Goal: Find specific page/section: Find specific page/section

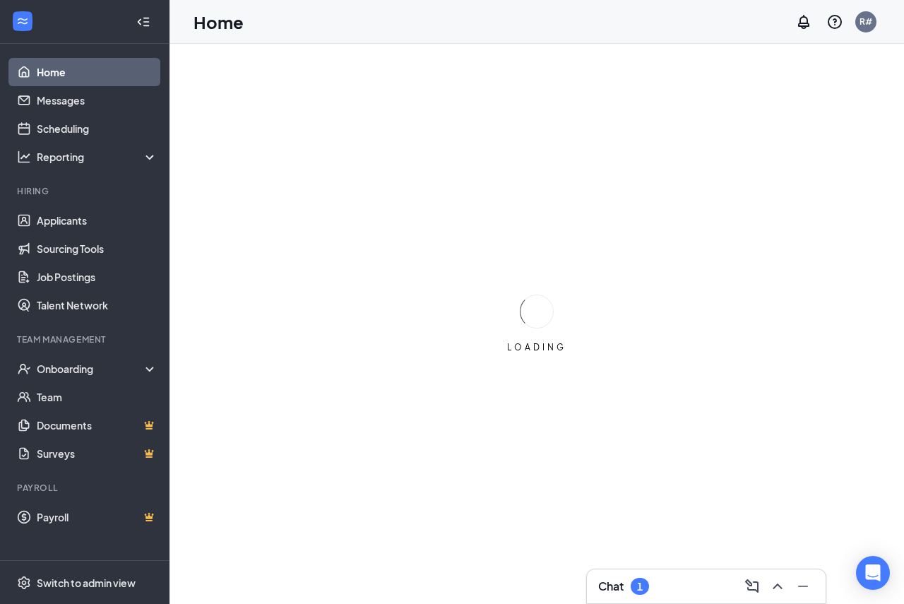
click at [615, 583] on div "Chat 1" at bounding box center [623, 586] width 51 height 17
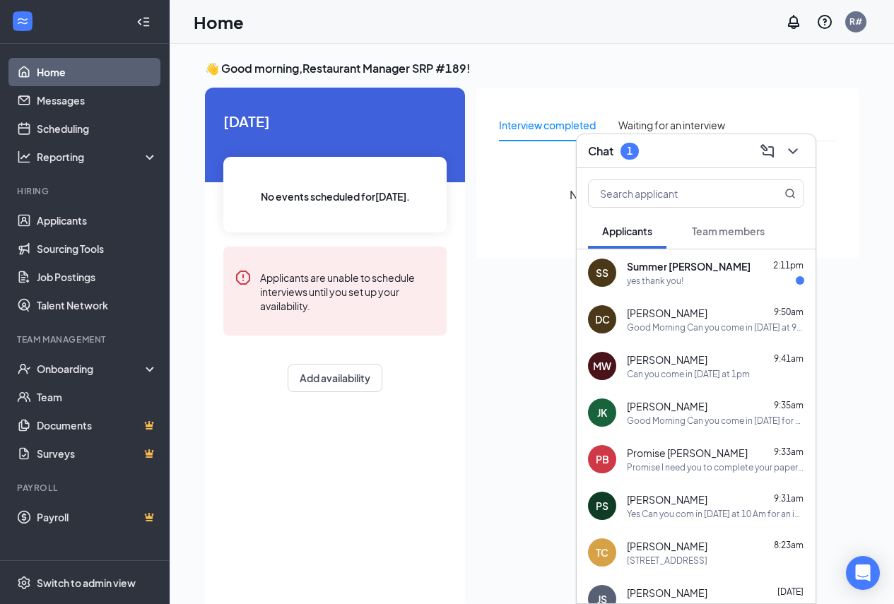
click at [716, 276] on div "yes thank you!" at bounding box center [715, 281] width 177 height 12
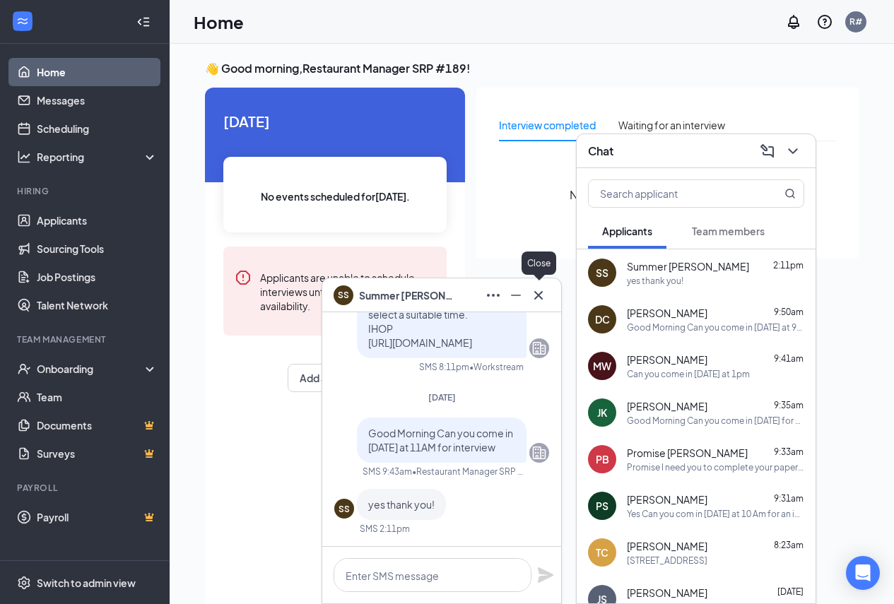
click at [537, 295] on icon "Cross" at bounding box center [538, 295] width 17 height 17
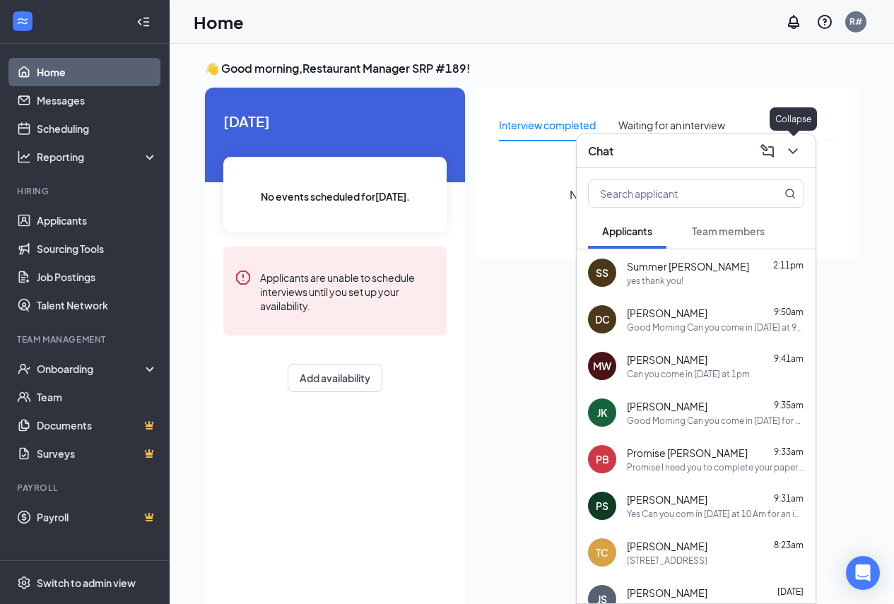
click at [792, 148] on icon "ChevronDown" at bounding box center [792, 151] width 17 height 17
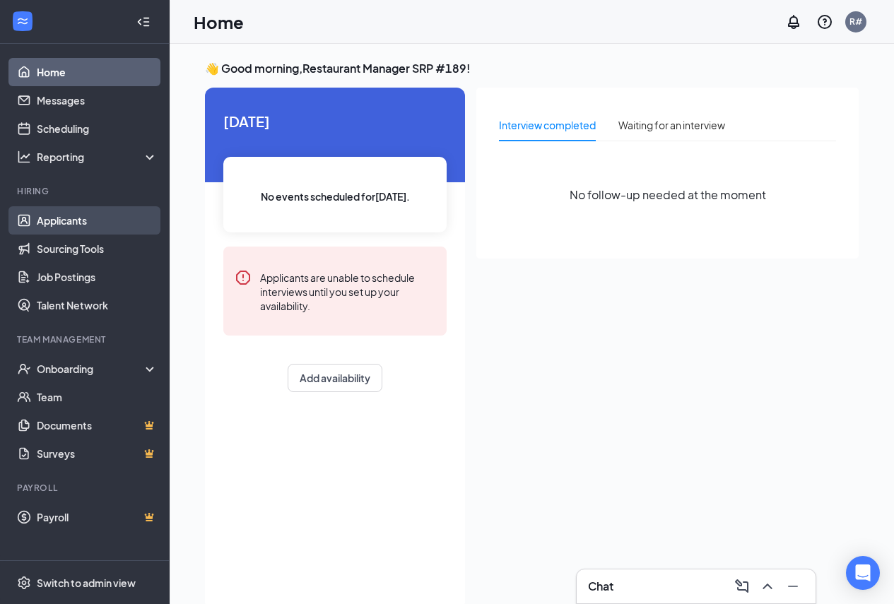
click at [73, 226] on link "Applicants" at bounding box center [97, 220] width 121 height 28
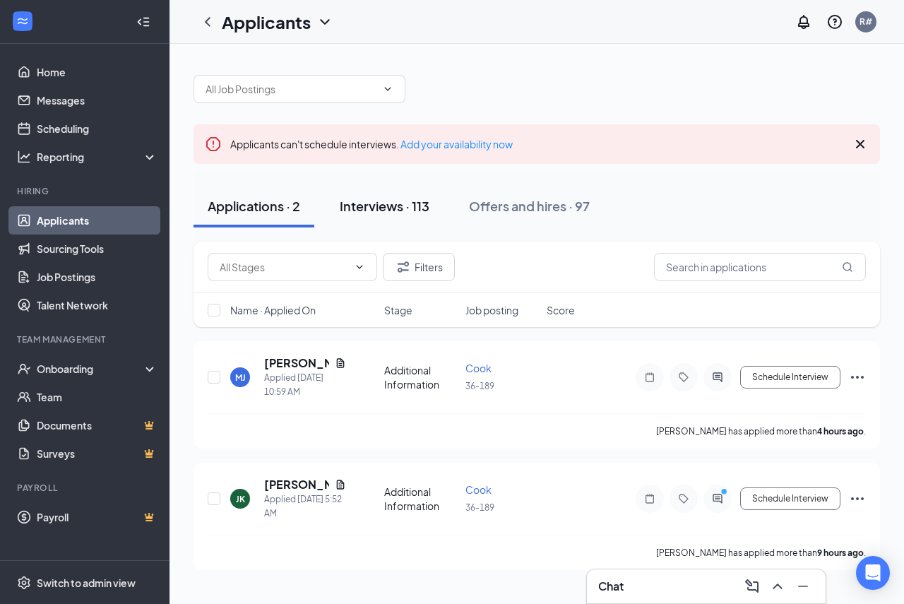
click at [362, 211] on div "Interviews · 113" at bounding box center [385, 206] width 90 height 18
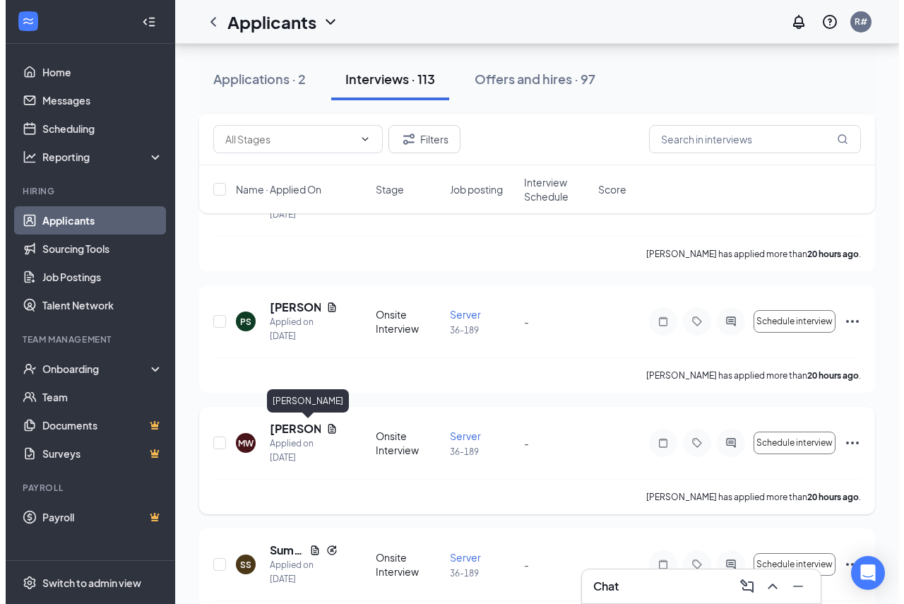
scroll to position [494, 0]
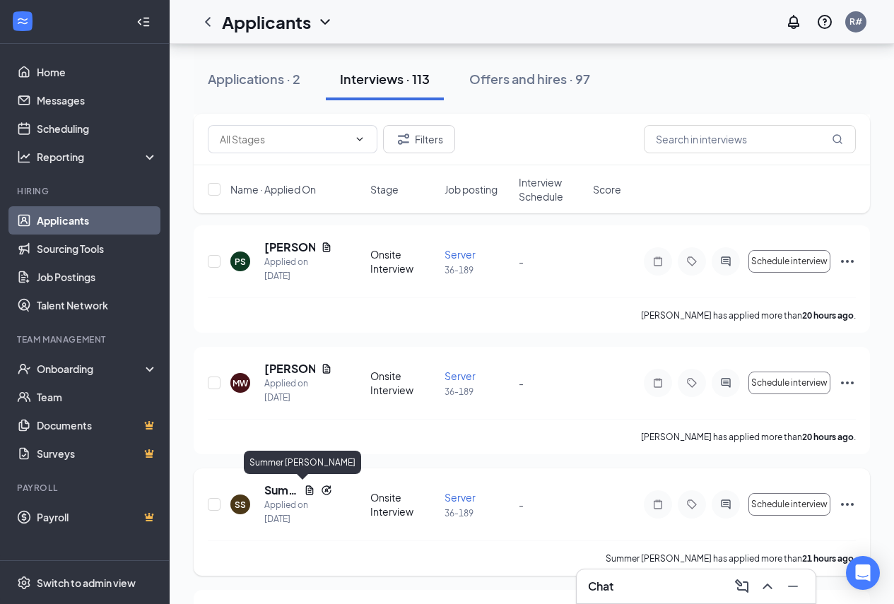
click at [283, 492] on h5 "Summer [PERSON_NAME]" at bounding box center [281, 490] width 34 height 16
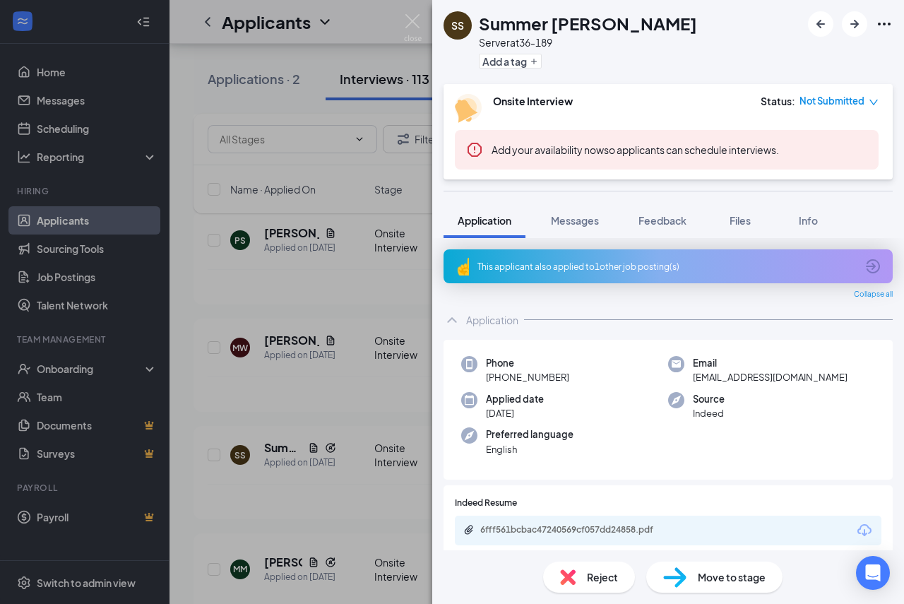
click at [359, 442] on div "SS Summer [PERSON_NAME] Server at 36-189 Add a tag Onsite Interview Status : No…" at bounding box center [452, 302] width 904 height 604
